Goal: Information Seeking & Learning: Learn about a topic

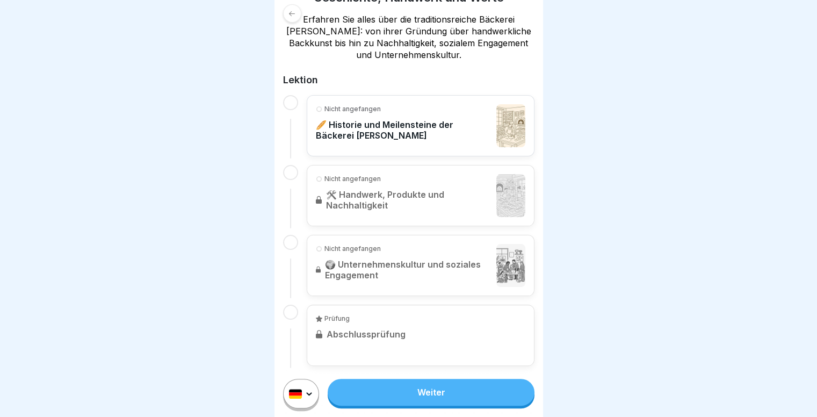
scroll to position [210, 0]
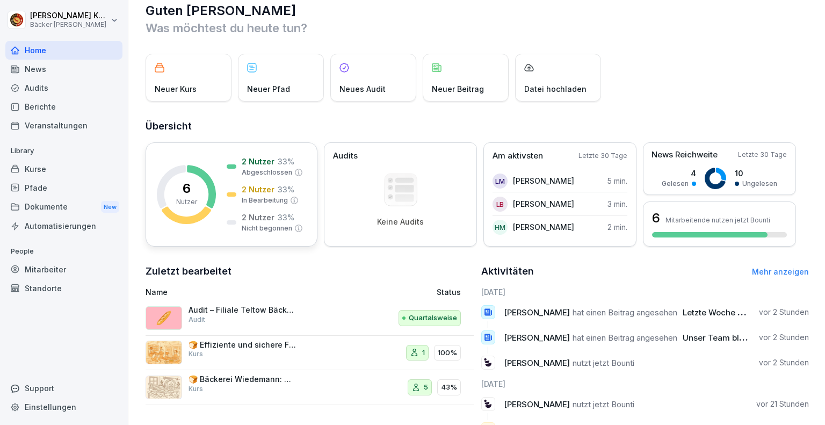
scroll to position [17, 0]
click at [66, 90] on div "Audits" at bounding box center [63, 87] width 117 height 19
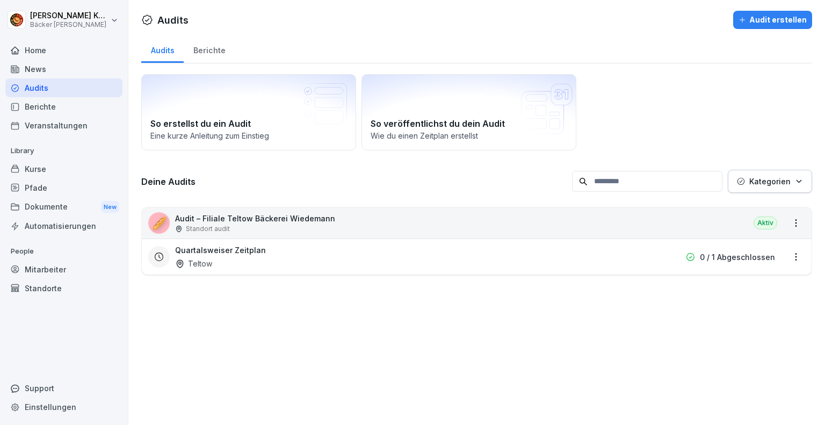
click at [71, 45] on div "Home" at bounding box center [63, 50] width 117 height 19
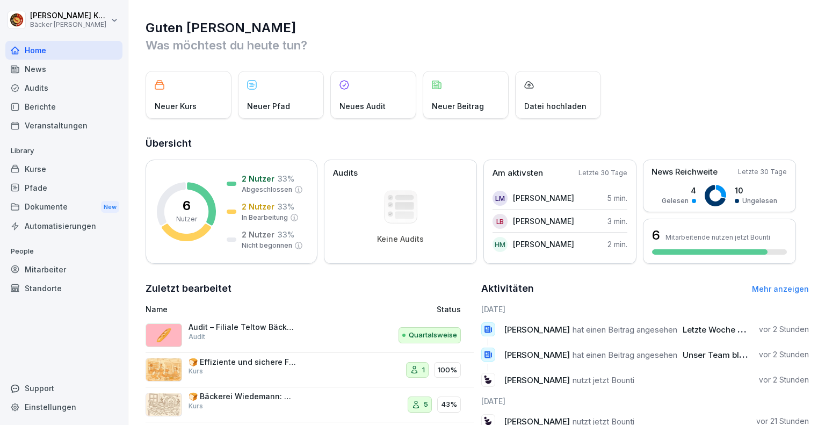
click at [51, 169] on div "Kurse" at bounding box center [63, 169] width 117 height 19
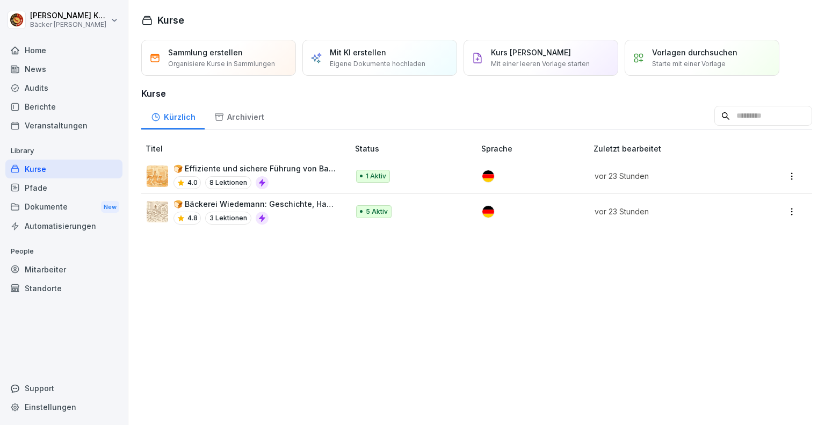
click at [251, 169] on p "🍞 Effiziente und sichere Führung von Backbetrieben" at bounding box center [256, 168] width 164 height 11
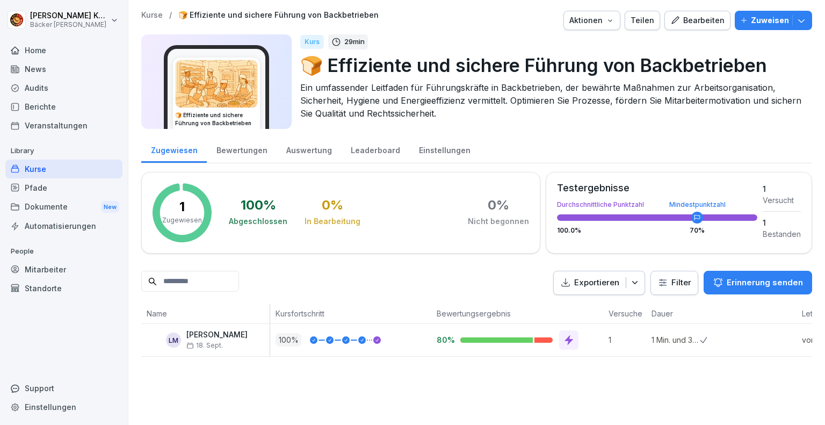
click at [213, 88] on img at bounding box center [217, 83] width 82 height 47
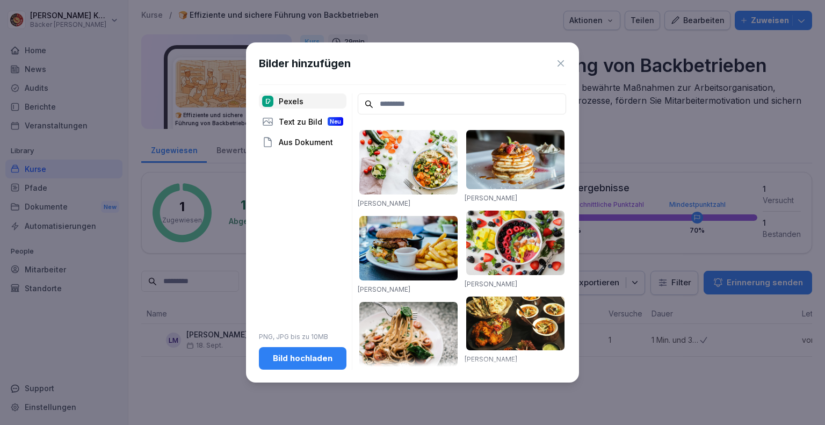
click at [563, 64] on icon at bounding box center [561, 63] width 6 height 6
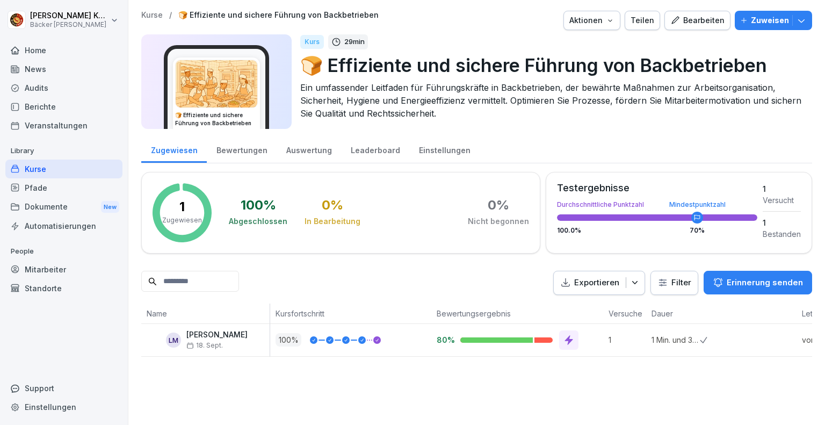
click at [363, 41] on p "29 min" at bounding box center [354, 42] width 20 height 11
click at [151, 16] on p "Kurse" at bounding box center [151, 15] width 21 height 9
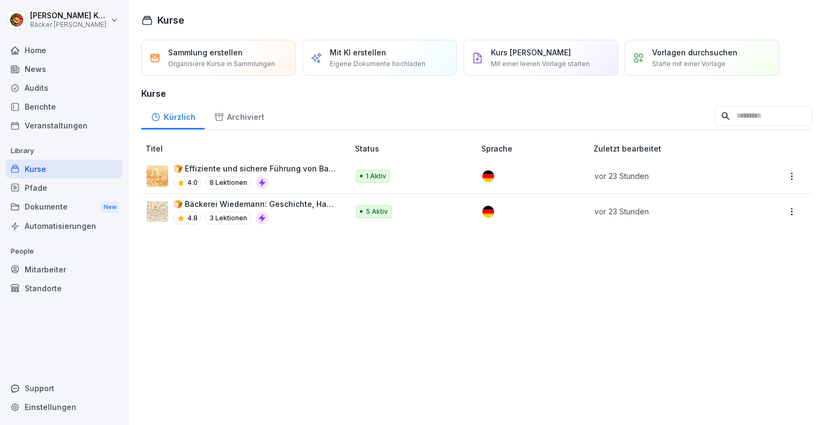
click at [792, 178] on td at bounding box center [785, 176] width 56 height 35
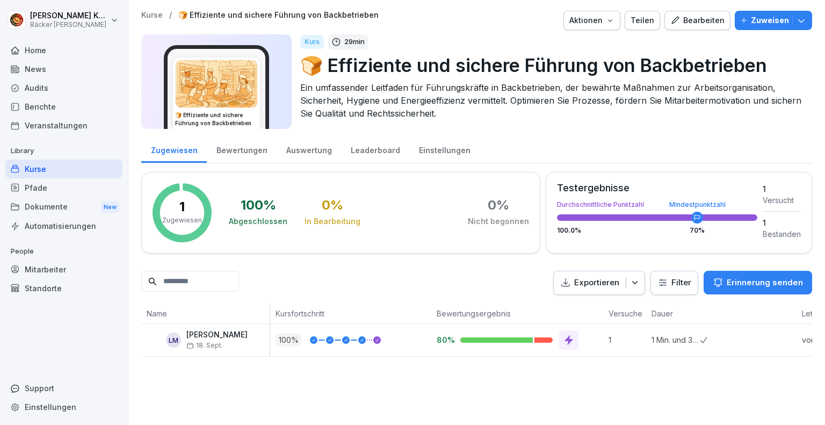
click at [782, 174] on div "Testergebnisse Durchschnittliche Punktzahl Mindestpunktzahl 100.0 % 70 % 1 Vers…" at bounding box center [679, 213] width 267 height 82
click at [149, 20] on div "Kurse / 🍞 Effiziente und sichere Führung von Backbetrieben Aktionen Teilen Bear…" at bounding box center [476, 20] width 671 height 19
click at [153, 16] on p "Kurse" at bounding box center [151, 15] width 21 height 9
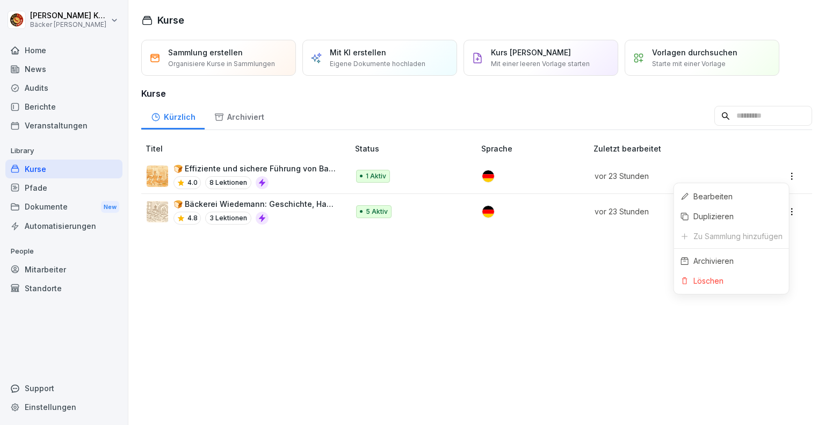
click at [784, 178] on html "[PERSON_NAME] [PERSON_NAME] Home News Audits Berichte Veranstaltungen Library K…" at bounding box center [412, 212] width 825 height 425
click at [516, 317] on html "[PERSON_NAME] [PERSON_NAME] Home News Audits Berichte Veranstaltungen Library K…" at bounding box center [412, 212] width 825 height 425
click at [66, 46] on div "Home" at bounding box center [63, 50] width 117 height 19
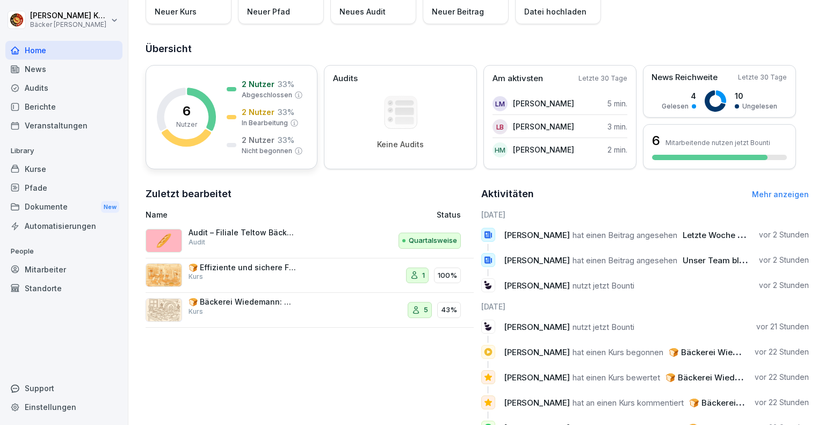
scroll to position [96, 0]
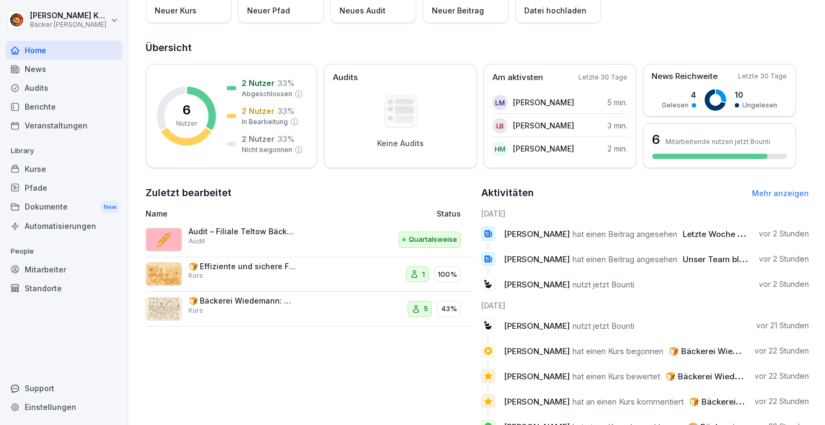
click at [193, 299] on p "🍞 Bäckerei Wiedemann: Geschichte, Handwerk und Werte" at bounding box center [242, 301] width 107 height 10
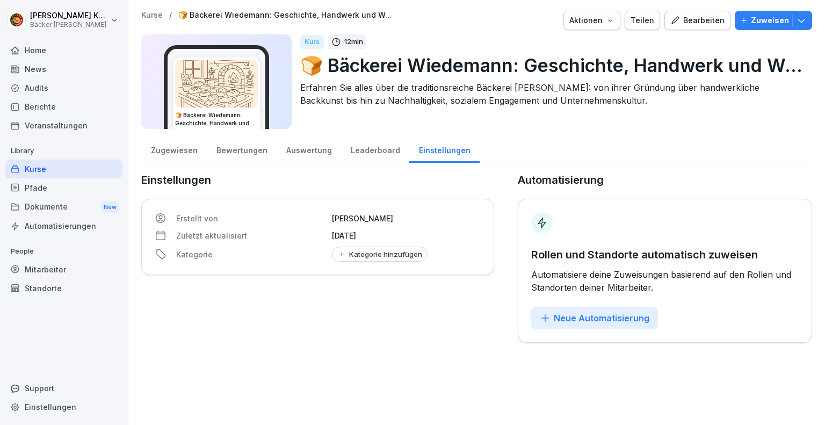
click at [235, 88] on img at bounding box center [217, 83] width 82 height 47
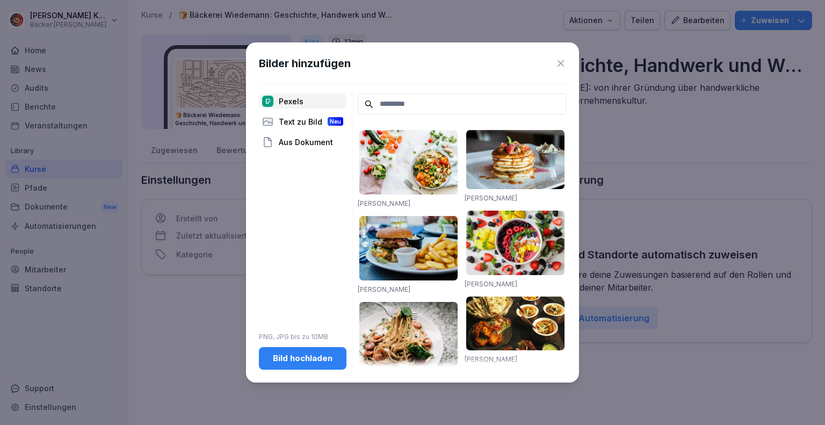
click at [570, 64] on div "Bilder hinzufügen Pexels Text zu Bild Neu Aus Dokument PNG, JPG bis zu 10MB Bil…" at bounding box center [412, 212] width 333 height 340
drag, startPoint x: 567, startPoint y: 71, endPoint x: 562, endPoint y: 59, distance: 14.2
click at [562, 59] on div "Bilder hinzufügen Pexels Text zu Bild Neu Aus Dokument PNG, JPG bis zu 10MB Bil…" at bounding box center [412, 212] width 333 height 340
click at [562, 59] on icon at bounding box center [561, 63] width 11 height 11
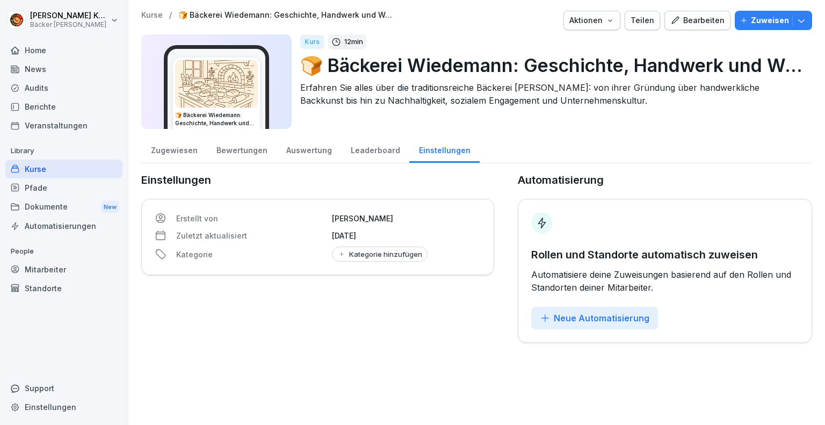
click at [353, 156] on div "Leaderboard" at bounding box center [375, 148] width 68 height 27
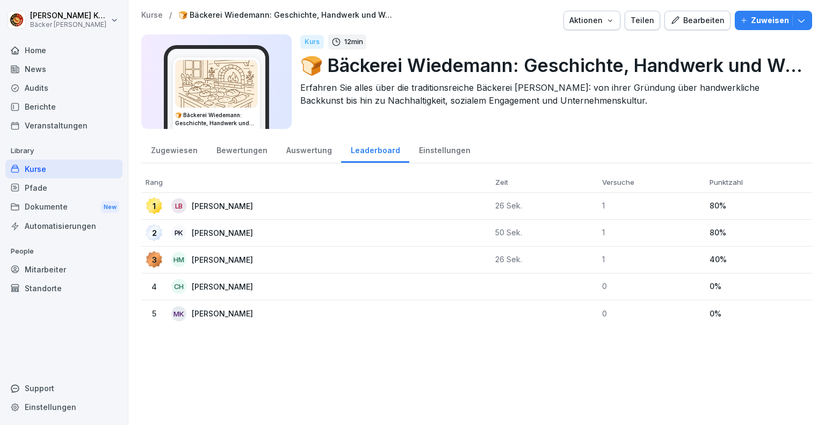
click at [286, 158] on div "Auswertung" at bounding box center [309, 148] width 64 height 27
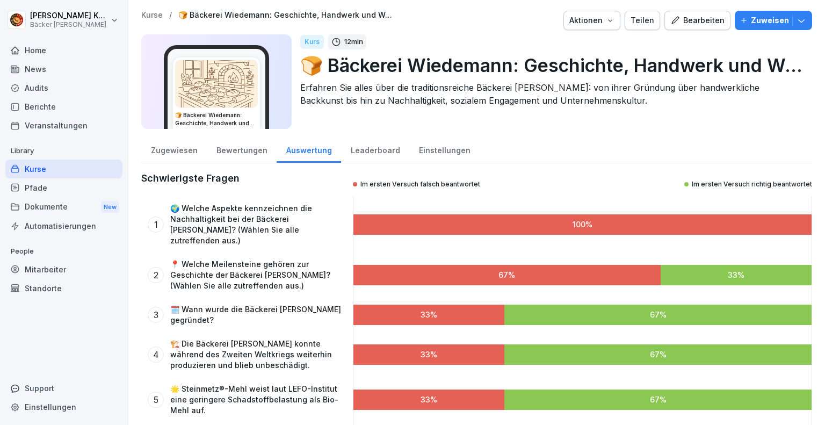
click at [223, 154] on div "Bewertungen" at bounding box center [242, 148] width 70 height 27
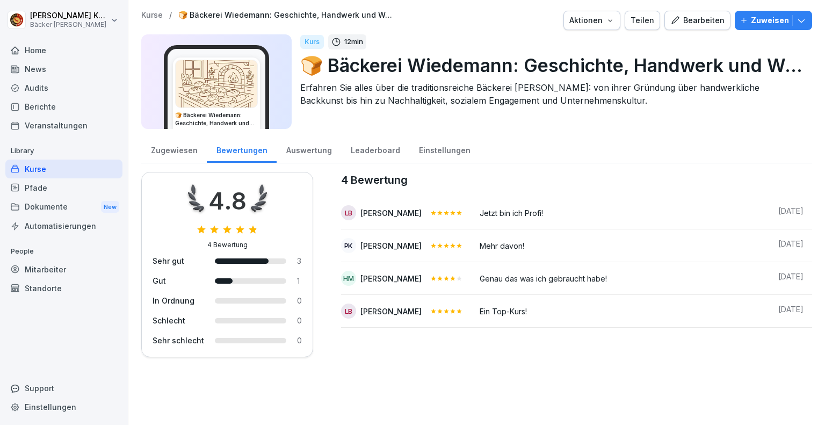
click at [152, 155] on div "Zugewiesen" at bounding box center [174, 148] width 66 height 27
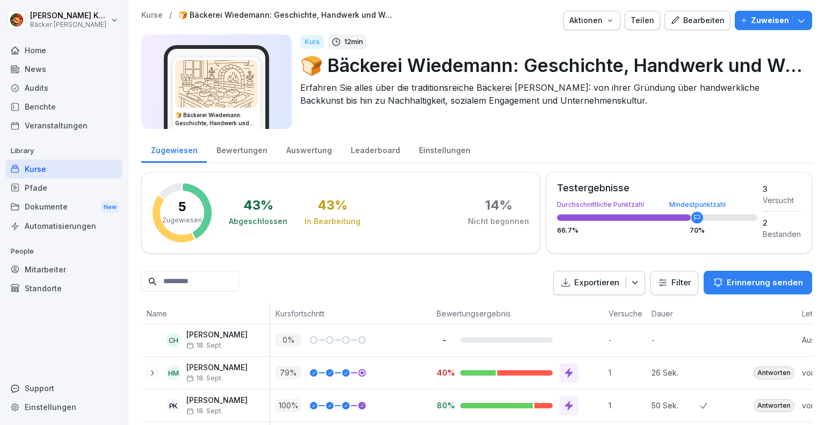
click at [222, 153] on div "Bewertungen" at bounding box center [242, 148] width 70 height 27
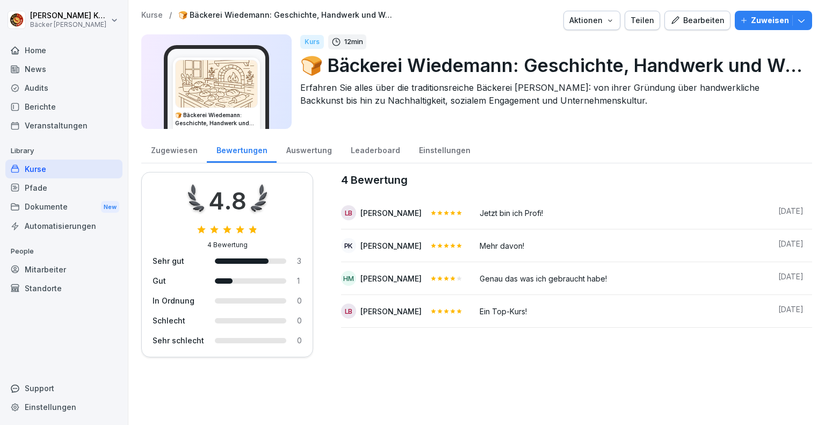
click at [298, 148] on div "Auswertung" at bounding box center [309, 148] width 64 height 27
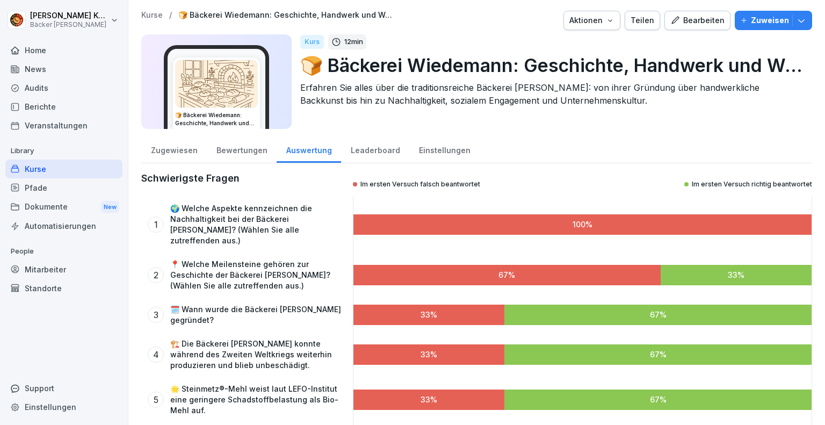
click at [351, 147] on div "Leaderboard" at bounding box center [375, 148] width 68 height 27
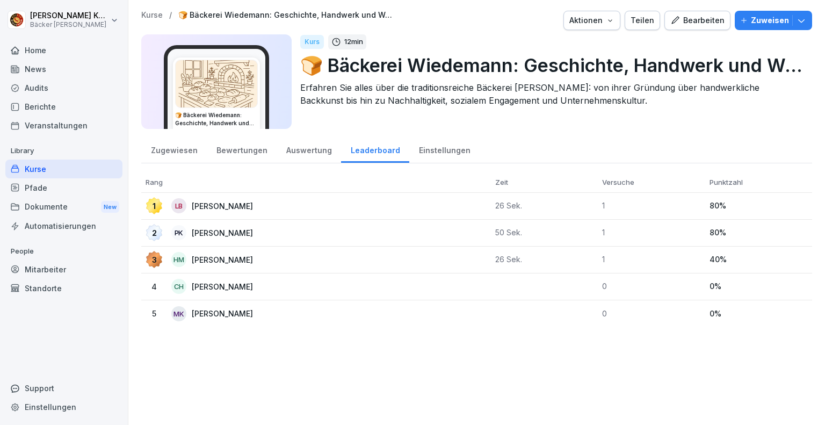
click at [267, 153] on div "Bewertungen" at bounding box center [242, 148] width 70 height 27
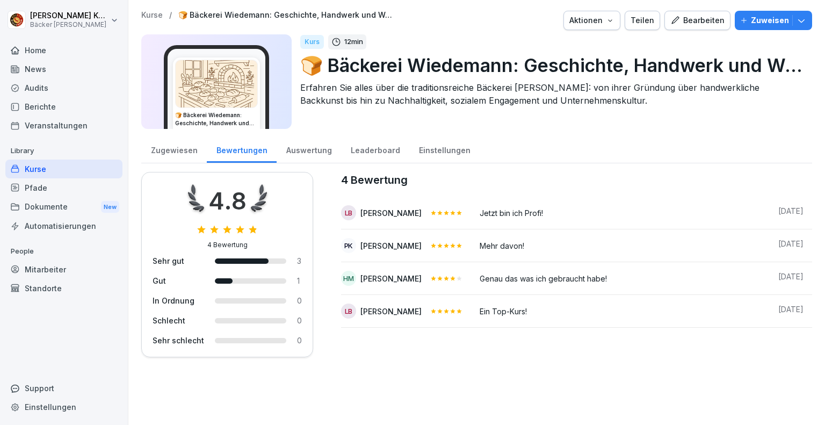
click at [152, 17] on p "Kurse" at bounding box center [151, 15] width 21 height 9
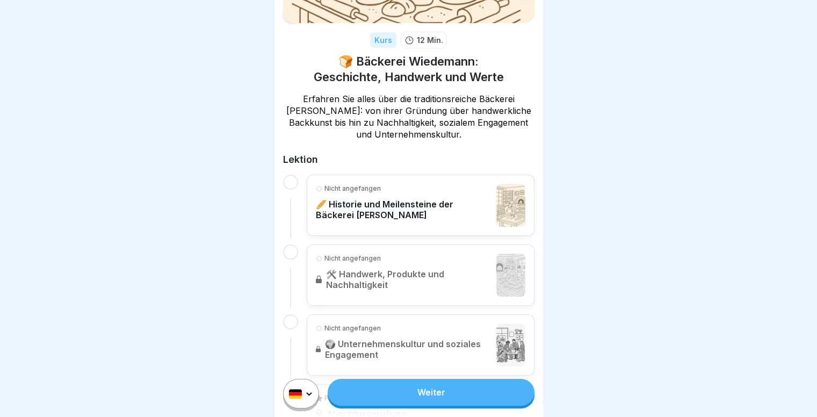
scroll to position [141, 0]
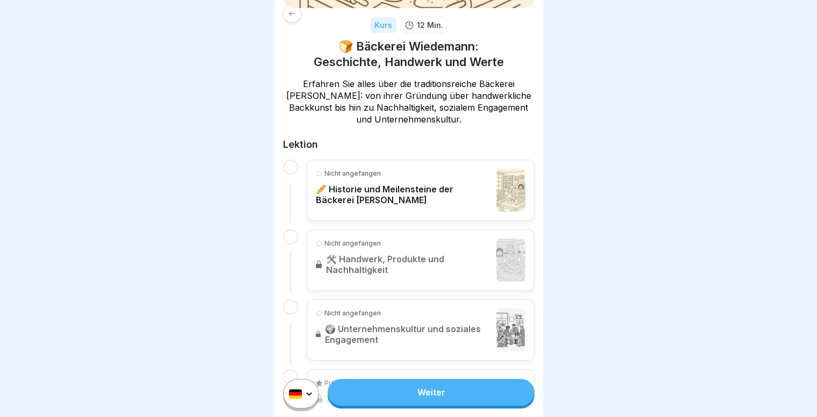
click at [419, 397] on link "Weiter" at bounding box center [431, 392] width 206 height 27
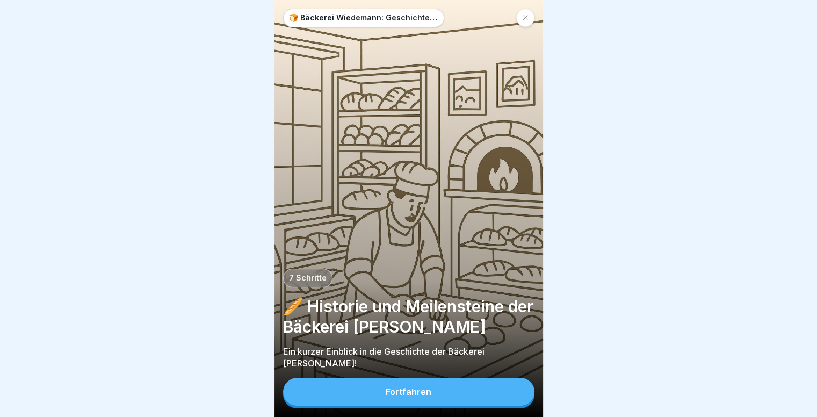
scroll to position [8, 0]
click at [435, 386] on button "Fortfahren" at bounding box center [408, 392] width 251 height 28
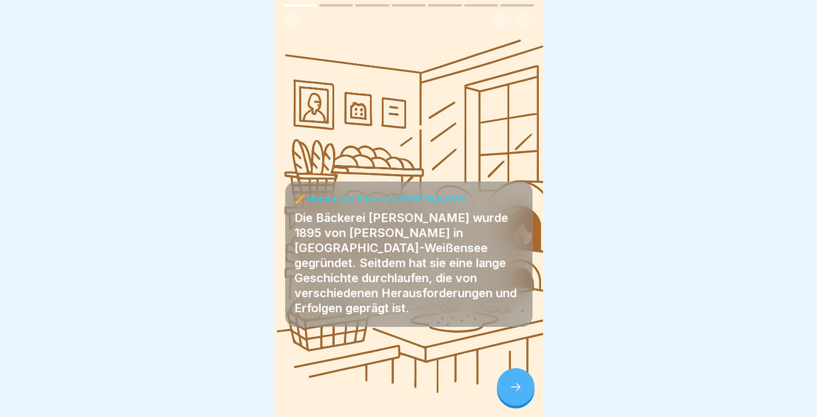
click at [526, 392] on div at bounding box center [516, 387] width 38 height 38
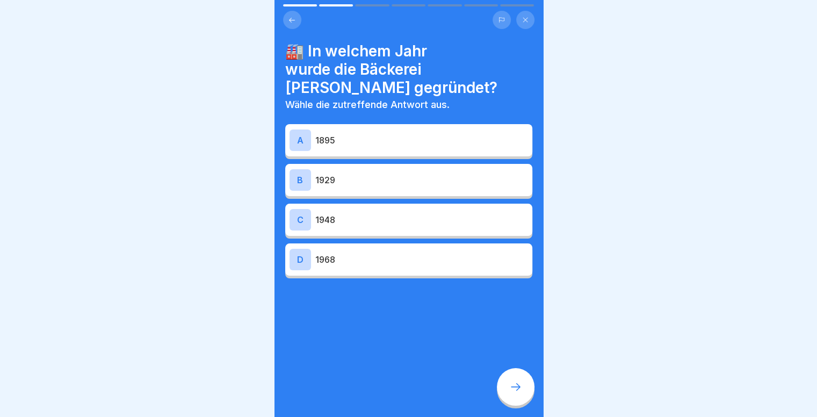
click at [353, 174] on p "1929" at bounding box center [421, 180] width 213 height 13
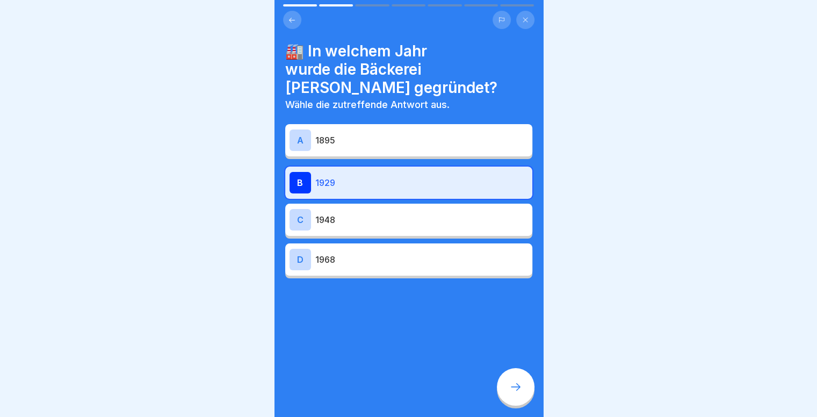
click at [353, 176] on p "1929" at bounding box center [421, 182] width 213 height 13
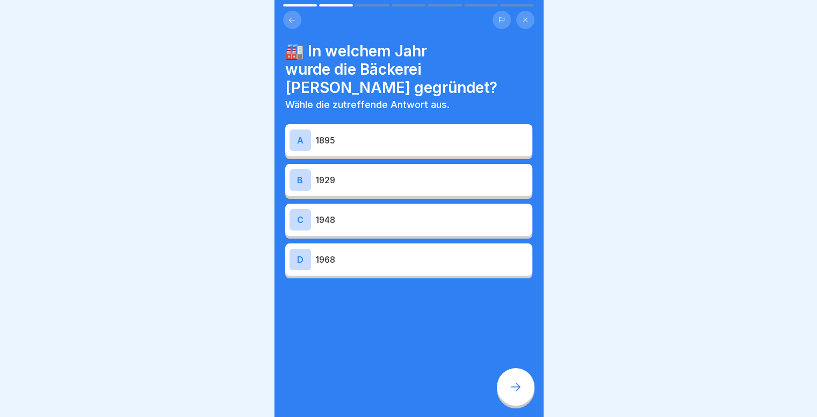
click at [381, 134] on p "1895" at bounding box center [421, 140] width 213 height 13
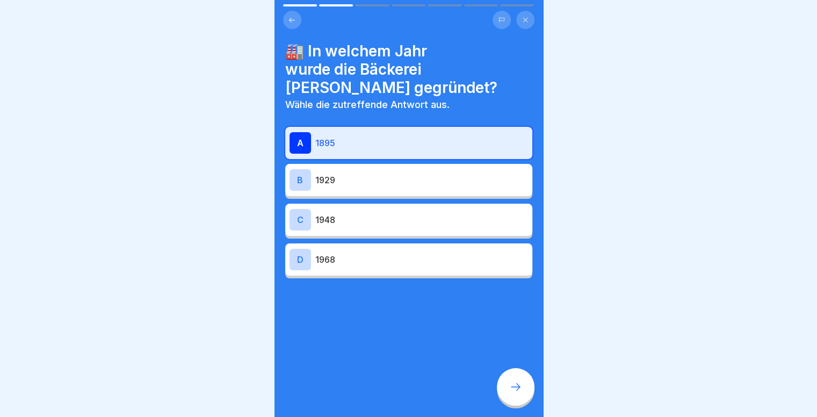
click at [513, 382] on icon at bounding box center [515, 386] width 13 height 13
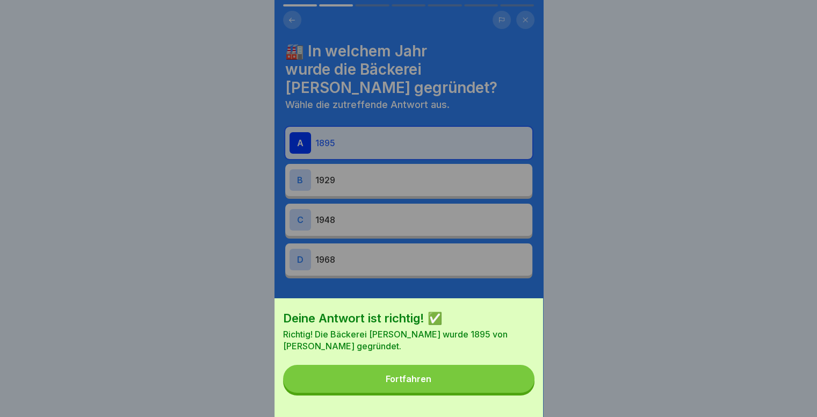
click at [419, 393] on button "Fortfahren" at bounding box center [408, 379] width 251 height 28
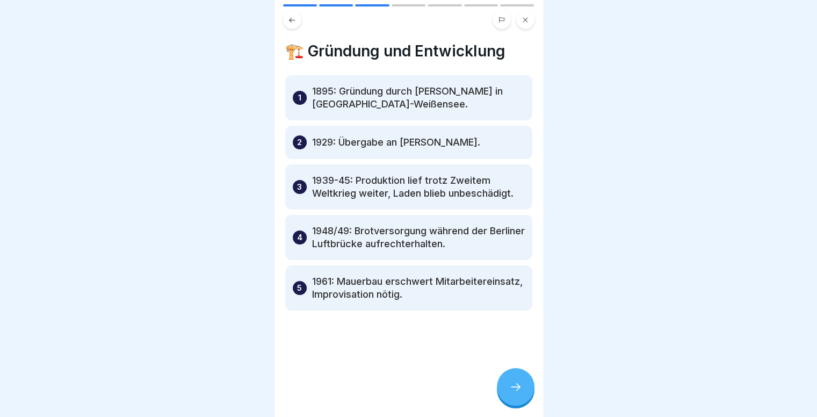
click at [522, 383] on div at bounding box center [516, 387] width 38 height 38
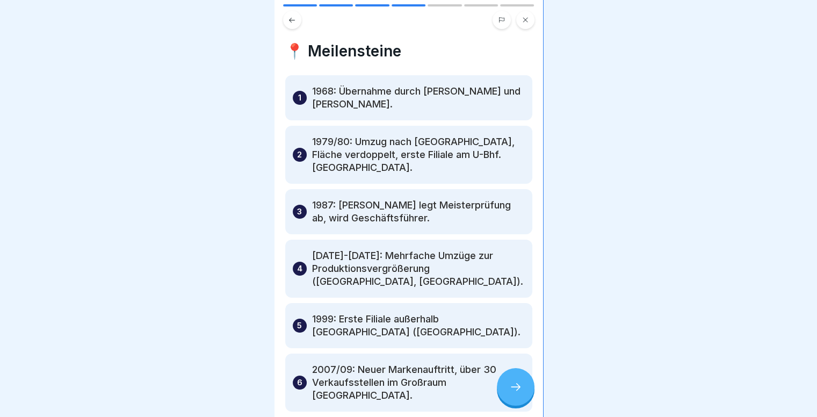
click at [522, 383] on div at bounding box center [516, 387] width 38 height 38
